Goal: Transaction & Acquisition: Purchase product/service

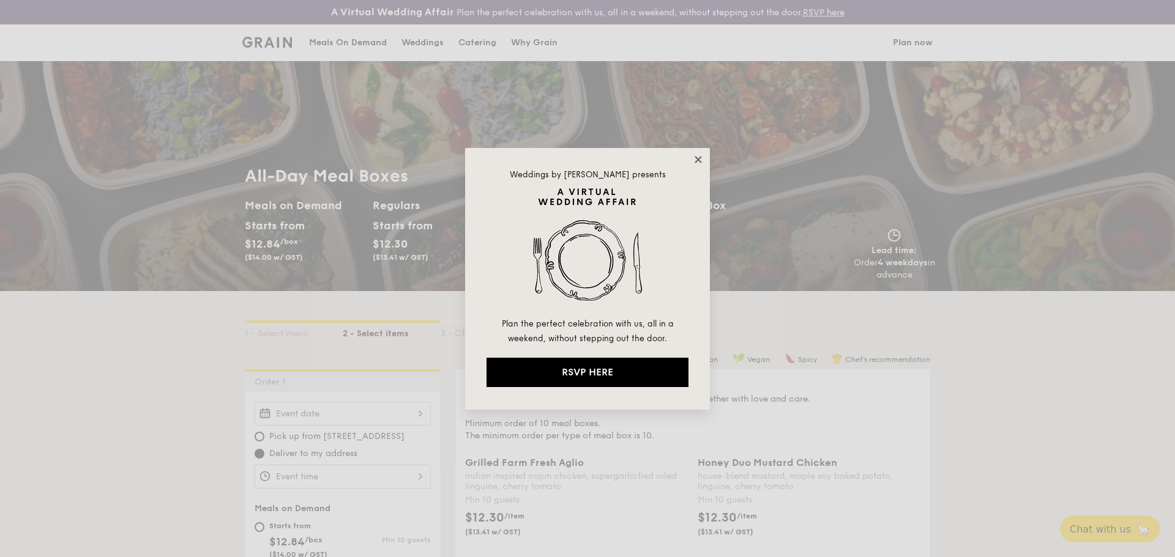
click at [696, 161] on icon at bounding box center [697, 159] width 7 height 7
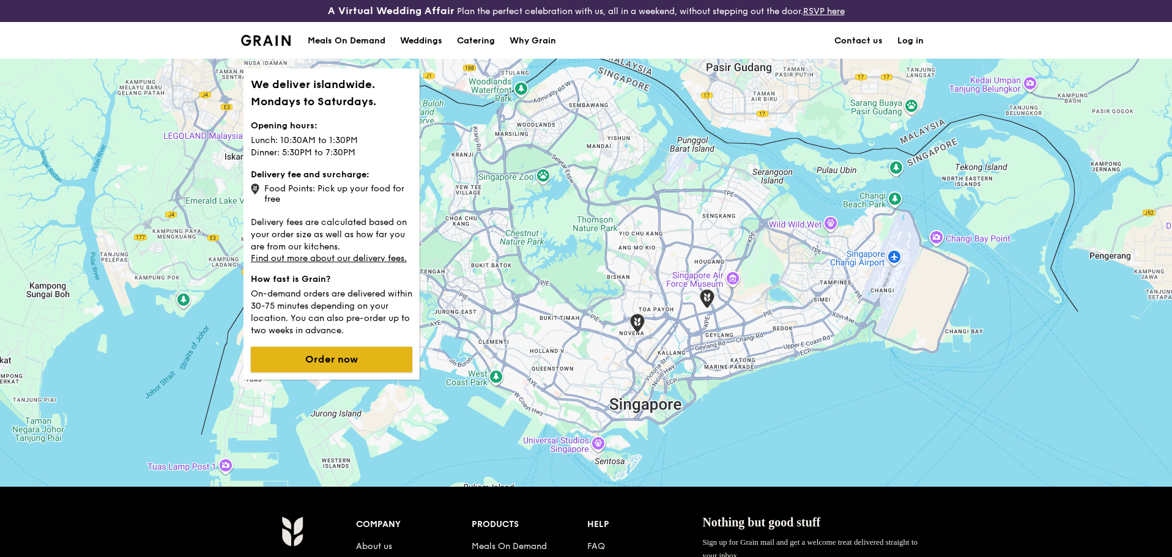
click at [316, 365] on button "Order now" at bounding box center [331, 360] width 161 height 26
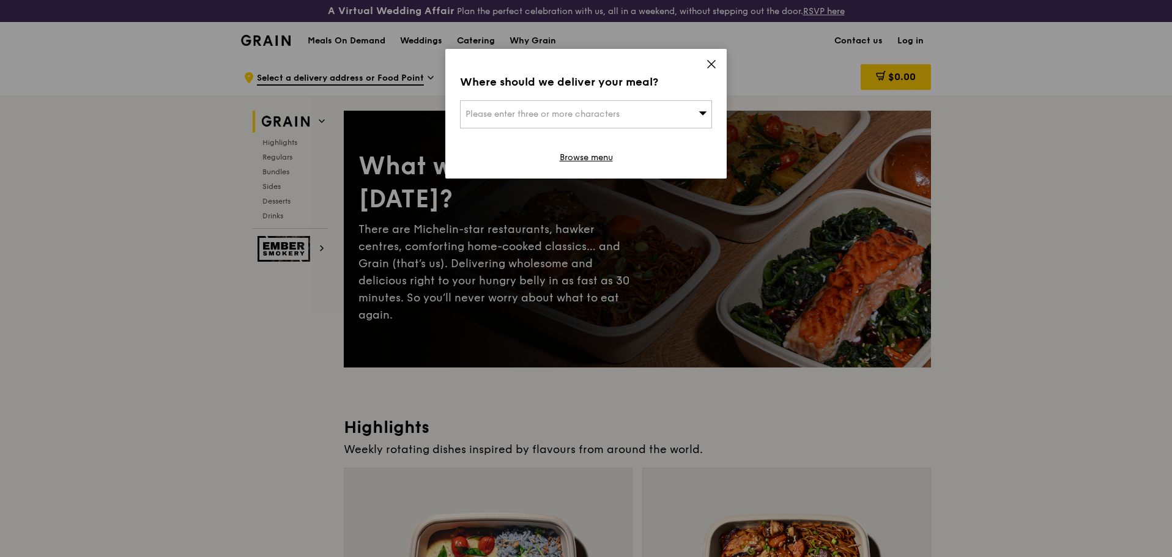
click at [520, 118] on span "Please enter three or more characters" at bounding box center [543, 114] width 154 height 10
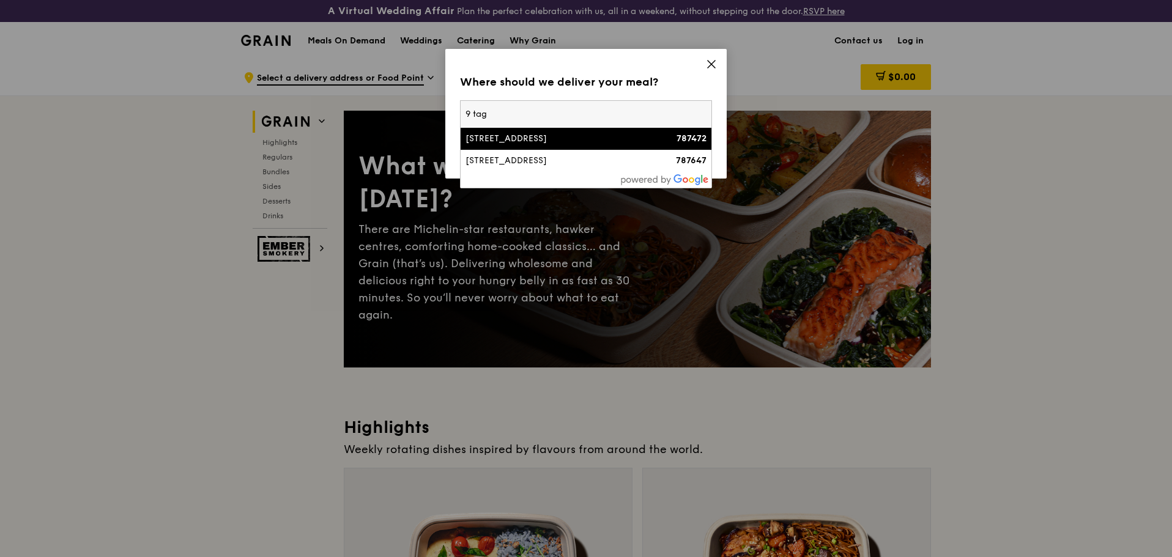
type input "9 tag"
click at [520, 133] on div "[STREET_ADDRESS]" at bounding box center [556, 139] width 181 height 12
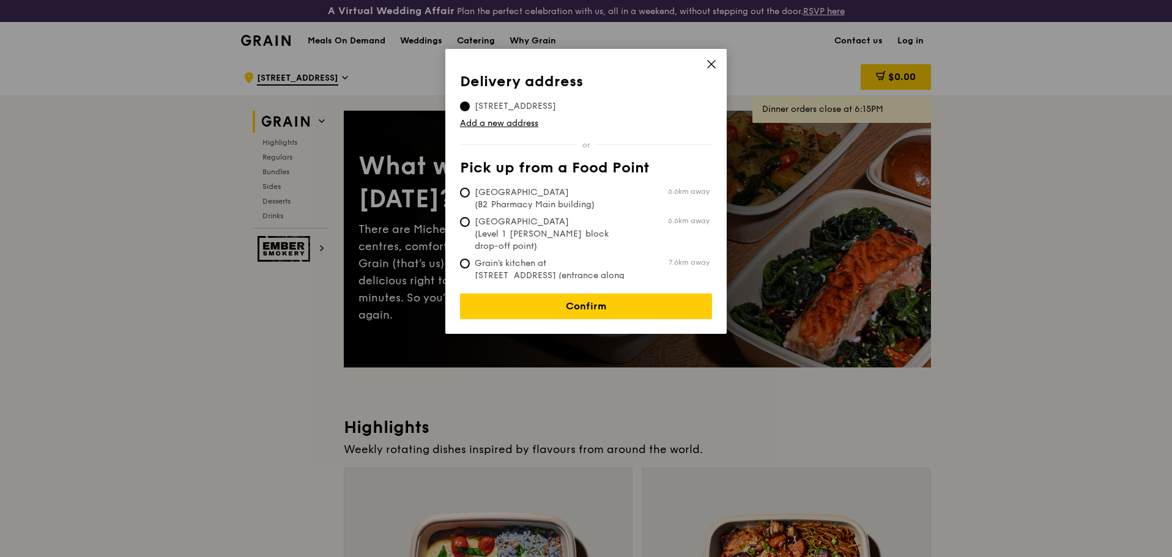
click at [710, 64] on icon at bounding box center [711, 64] width 11 height 11
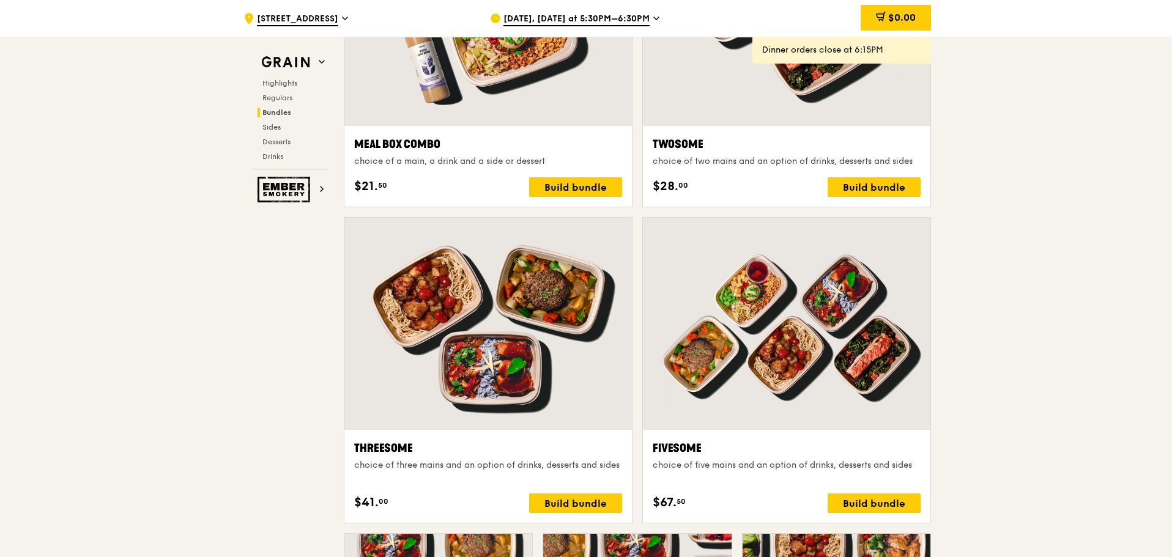
scroll to position [1958, 0]
